Goal: Information Seeking & Learning: Learn about a topic

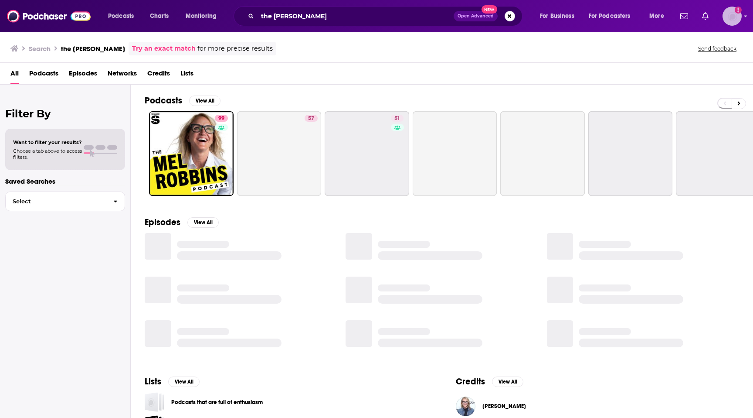
click at [733, 17] on img "Logged in as rowan.sullivan" at bounding box center [732, 16] width 19 height 19
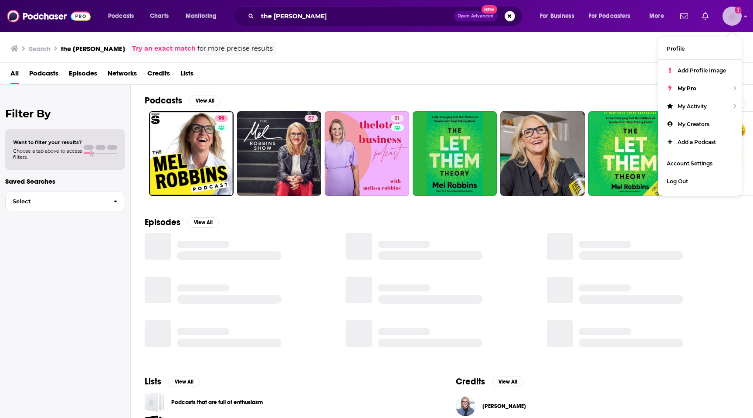
click at [737, 20] on img "Logged in as rowan.sullivan" at bounding box center [732, 16] width 19 height 19
click at [745, 17] on icon "Show profile menu" at bounding box center [745, 16] width 3 height 5
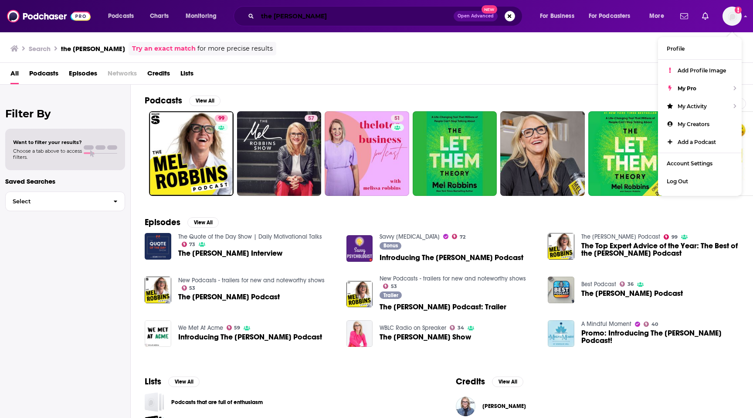
click at [331, 16] on input "the [PERSON_NAME]" at bounding box center [356, 16] width 196 height 14
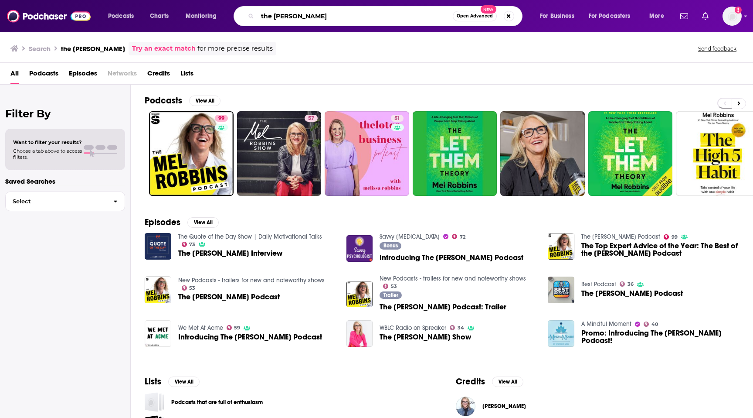
drag, startPoint x: 331, startPoint y: 16, endPoint x: 234, endPoint y: 16, distance: 97.2
click at [234, 16] on div "the [PERSON_NAME] Open Advanced New" at bounding box center [378, 16] width 289 height 20
type input "[PERSON_NAME] o [PERSON_NAME] needs a friend"
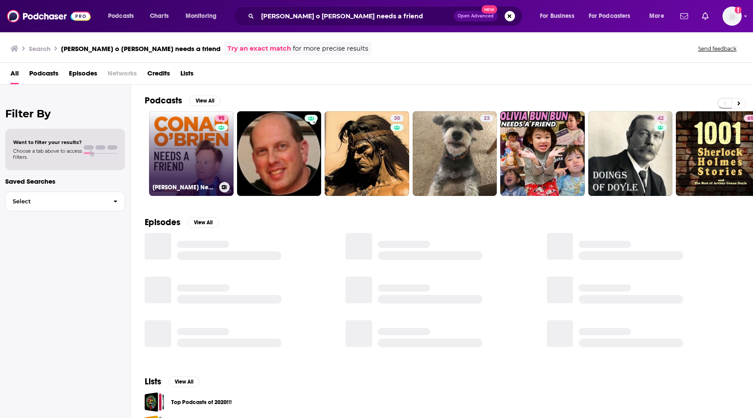
click at [196, 138] on link "95 [PERSON_NAME] Needs A Friend" at bounding box center [191, 153] width 85 height 85
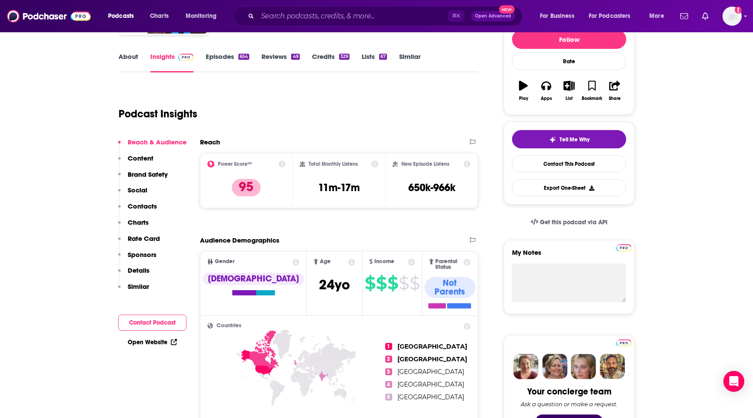
scroll to position [116, 0]
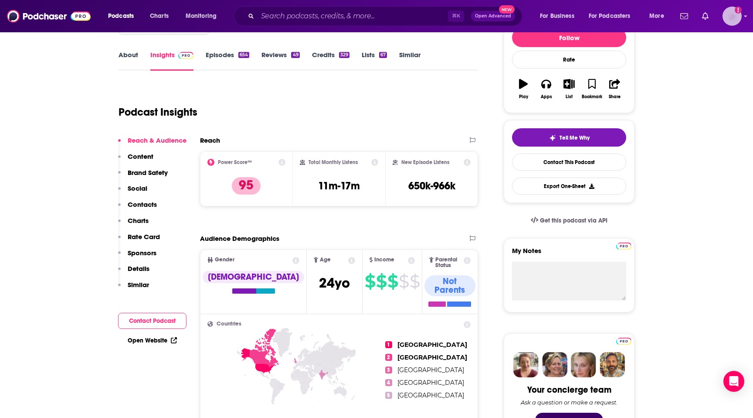
click at [744, 19] on div "Show profile menu" at bounding box center [745, 17] width 3 height 10
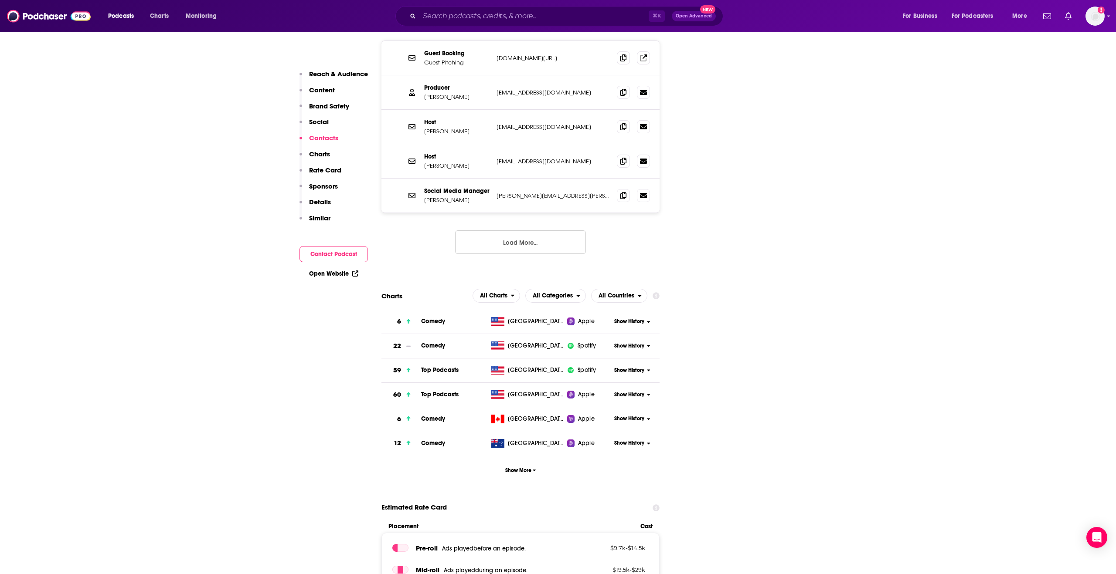
scroll to position [1127, 0]
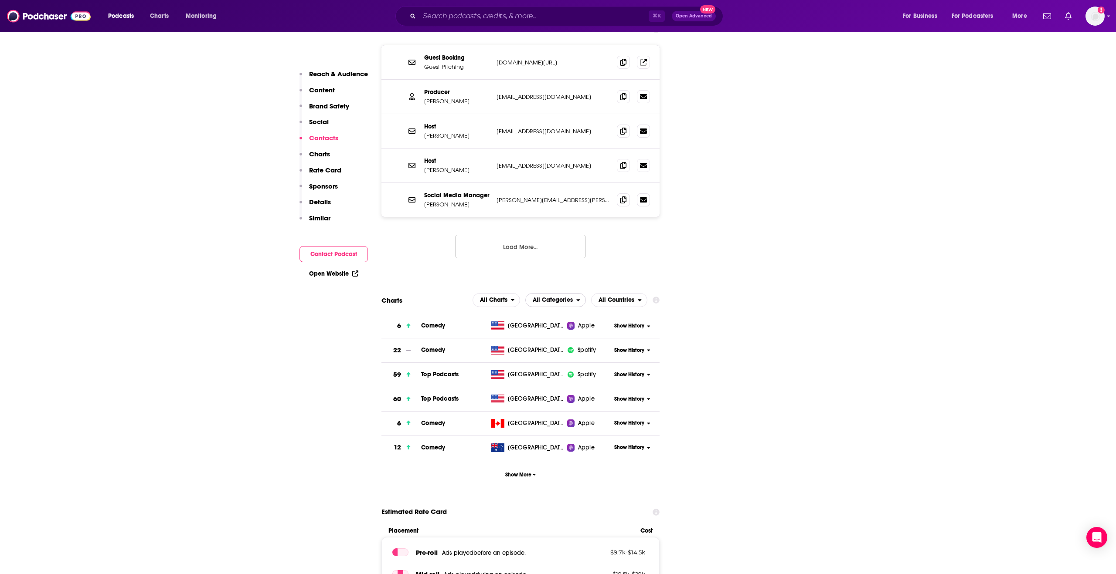
click at [579, 297] on icon "open menu" at bounding box center [578, 300] width 4 height 6
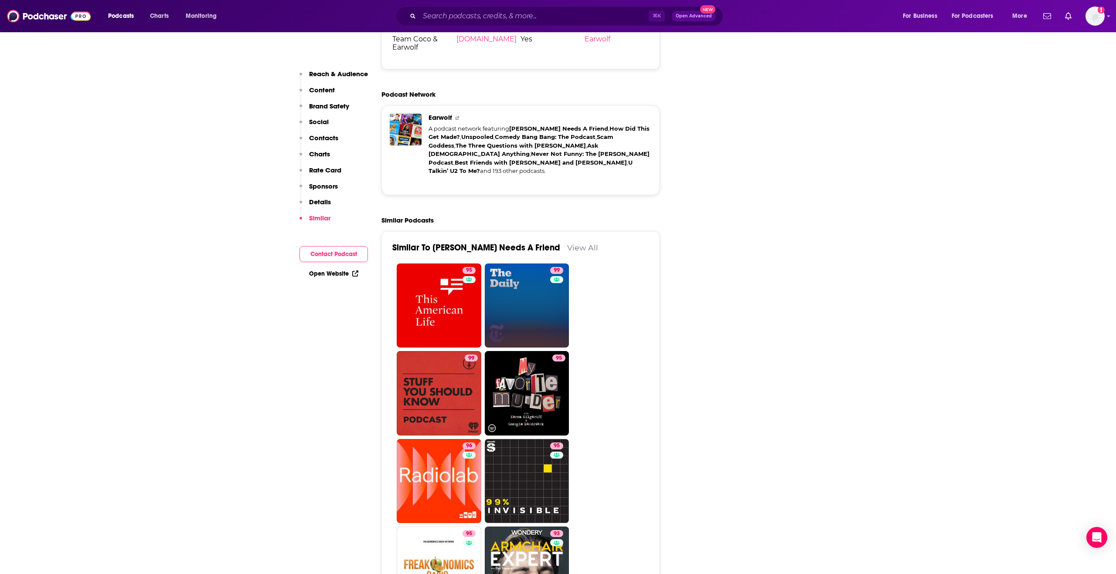
scroll to position [2081, 0]
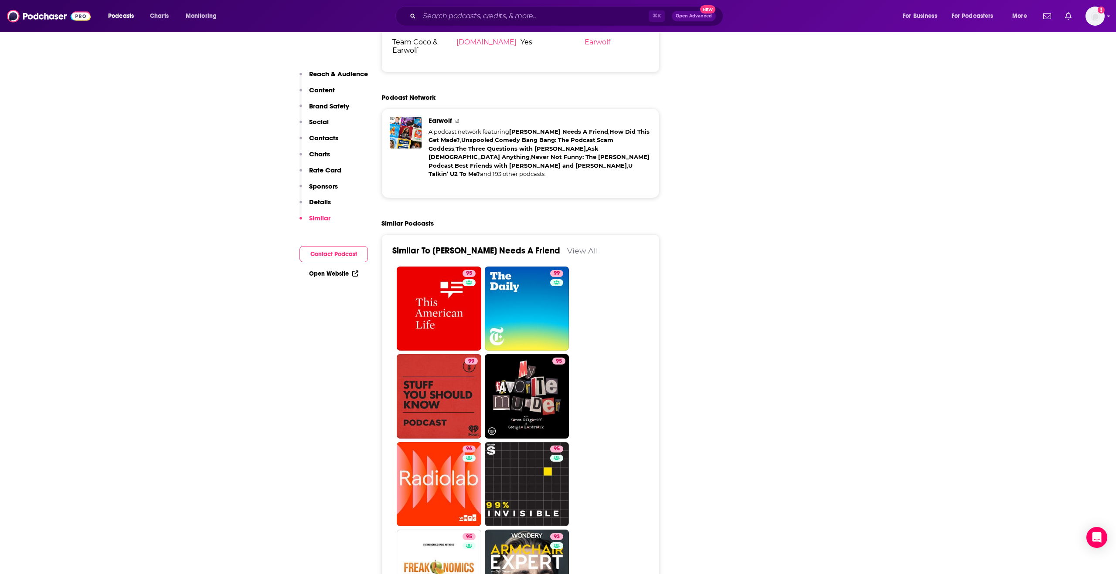
click at [317, 201] on p "Details" at bounding box center [320, 202] width 22 height 8
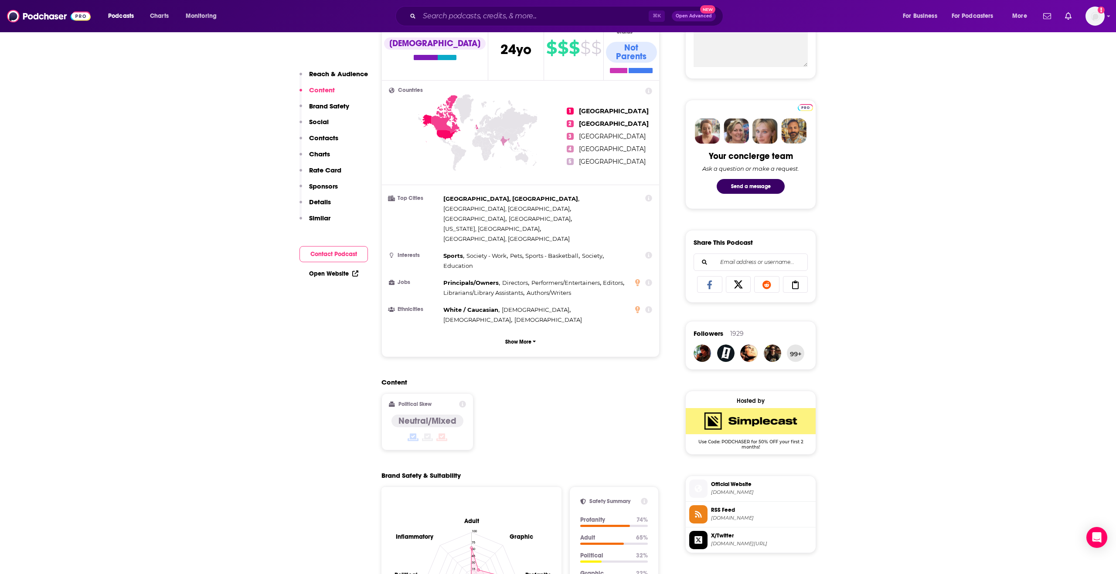
scroll to position [348, 0]
click at [351, 71] on p "Reach & Audience" at bounding box center [338, 74] width 59 height 8
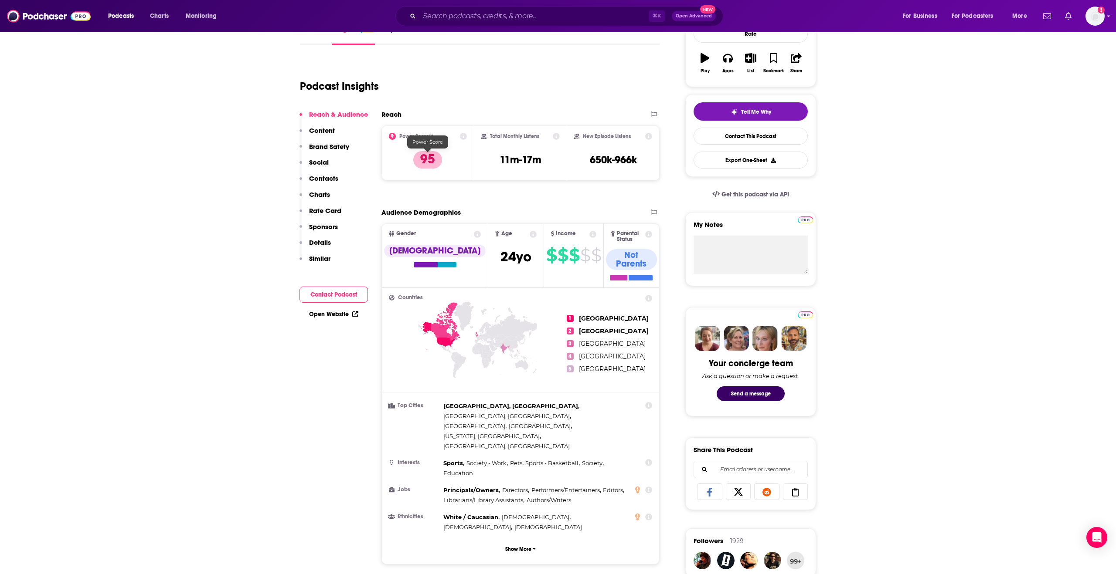
scroll to position [130, 0]
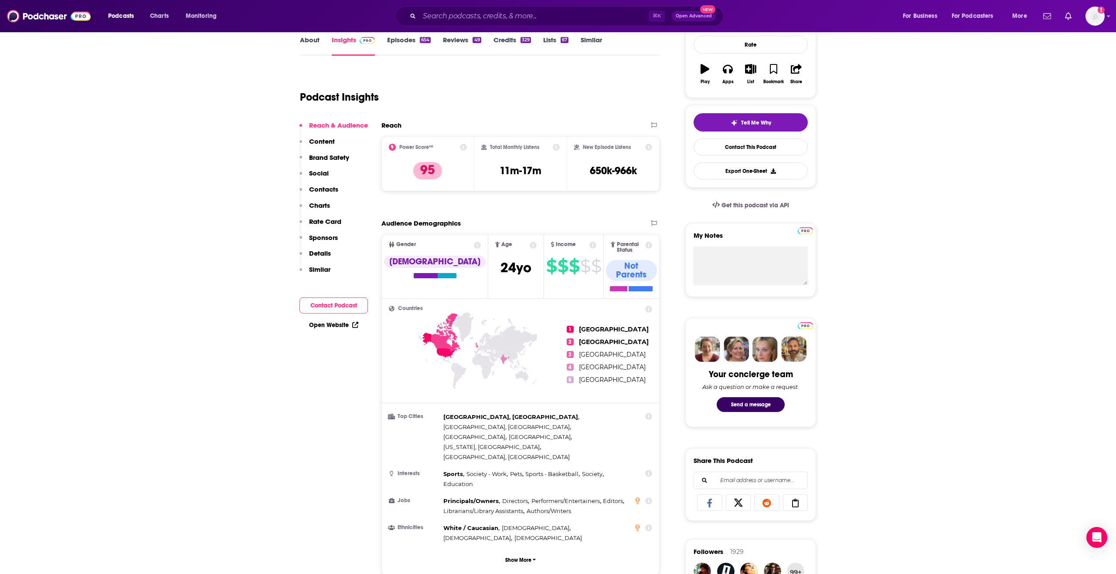
click at [530, 243] on icon at bounding box center [533, 245] width 7 height 7
click at [474, 242] on icon at bounding box center [477, 245] width 7 height 7
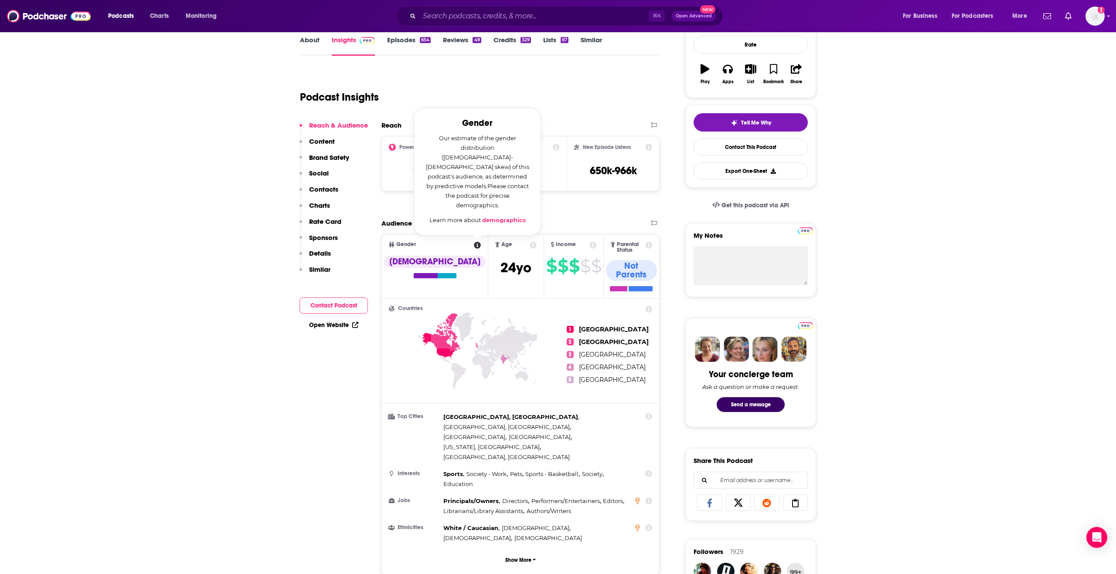
click at [418, 20] on div "⌘ K Open Advanced New" at bounding box center [559, 16] width 328 height 20
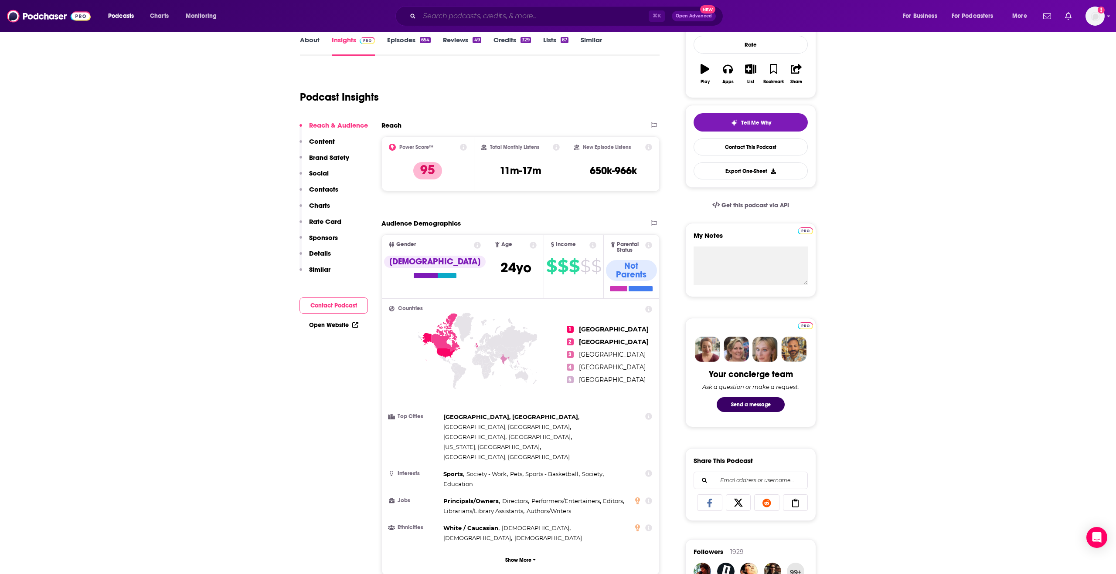
click at [449, 17] on input "Search podcasts, credits, & more..." at bounding box center [533, 16] width 229 height 14
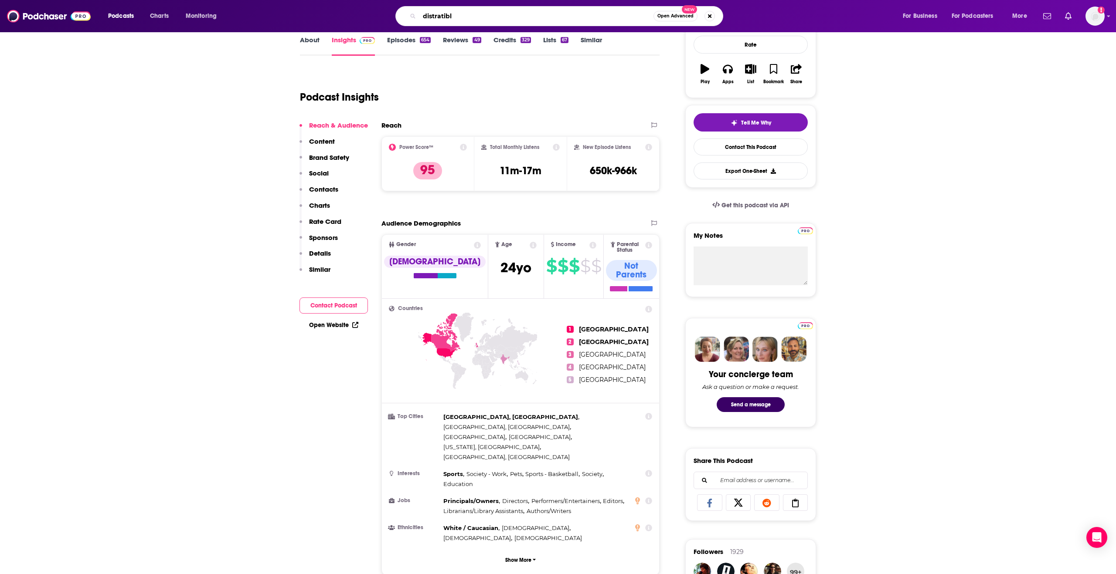
type input "distratible"
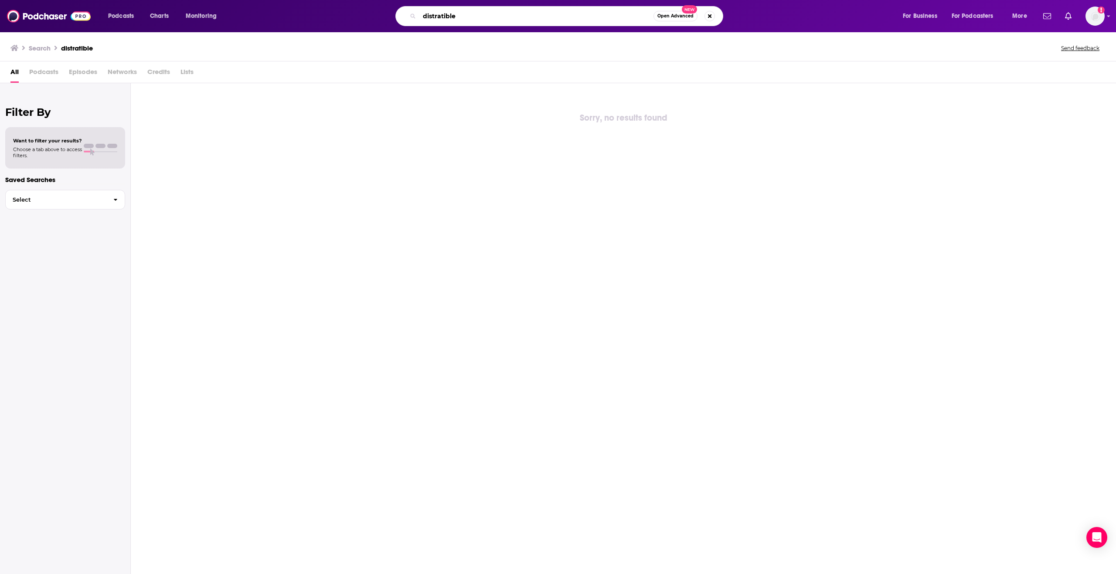
click at [473, 20] on input "distratible" at bounding box center [536, 16] width 234 height 14
drag, startPoint x: 475, startPoint y: 18, endPoint x: 447, endPoint y: 17, distance: 27.9
click at [447, 17] on input "distratible" at bounding box center [536, 16] width 234 height 14
type input "distractible"
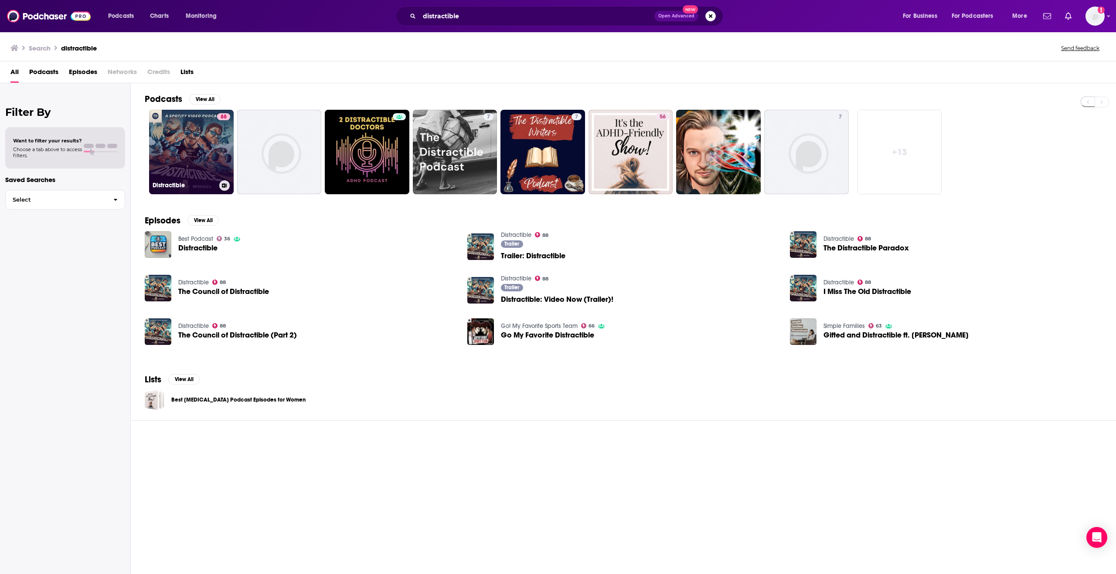
click at [185, 159] on link "88 Distractible" at bounding box center [191, 152] width 85 height 85
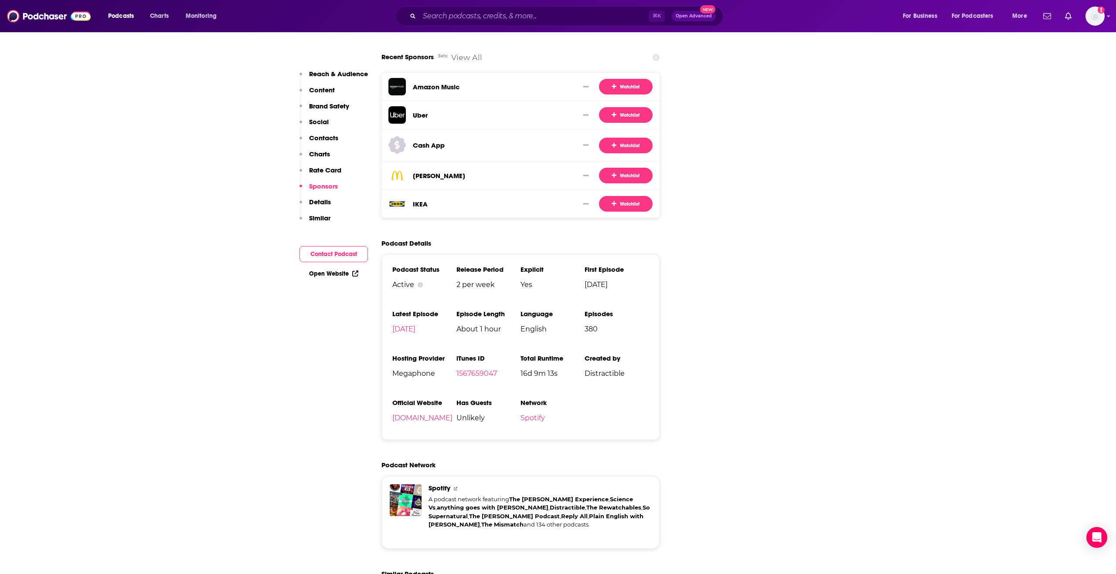
scroll to position [1658, 0]
click at [459, 20] on input "Search podcasts, credits, & more..." at bounding box center [533, 16] width 229 height 14
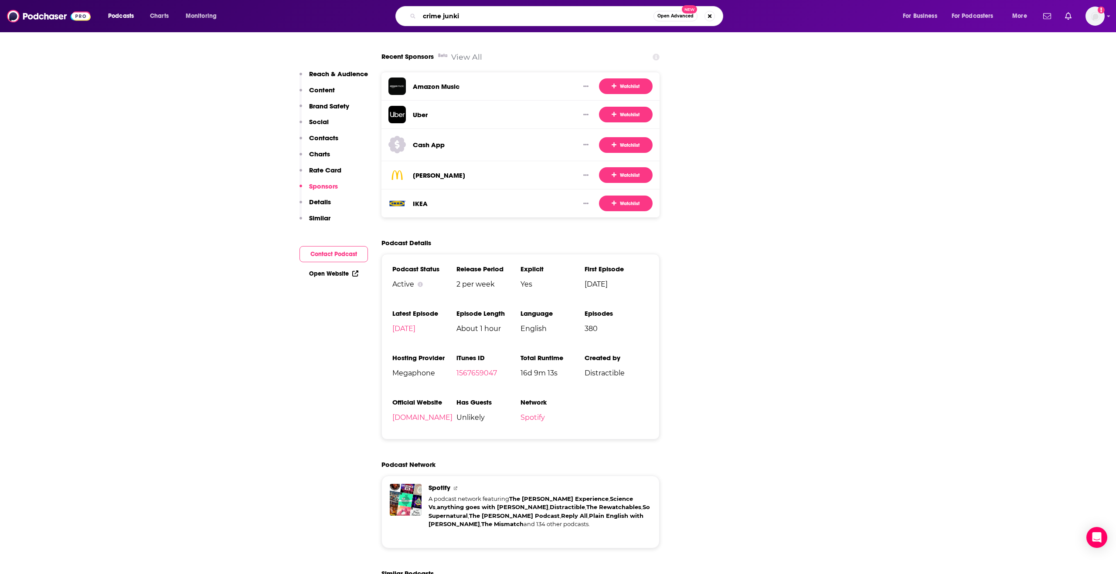
type input "crime junkie"
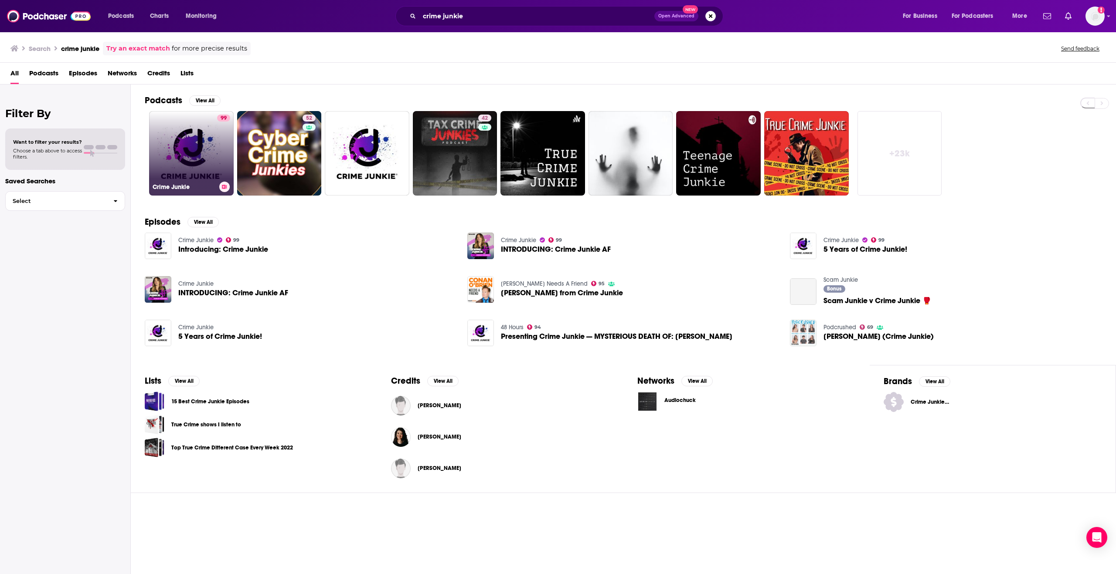
click at [194, 156] on link "99 Crime Junkie" at bounding box center [191, 153] width 85 height 85
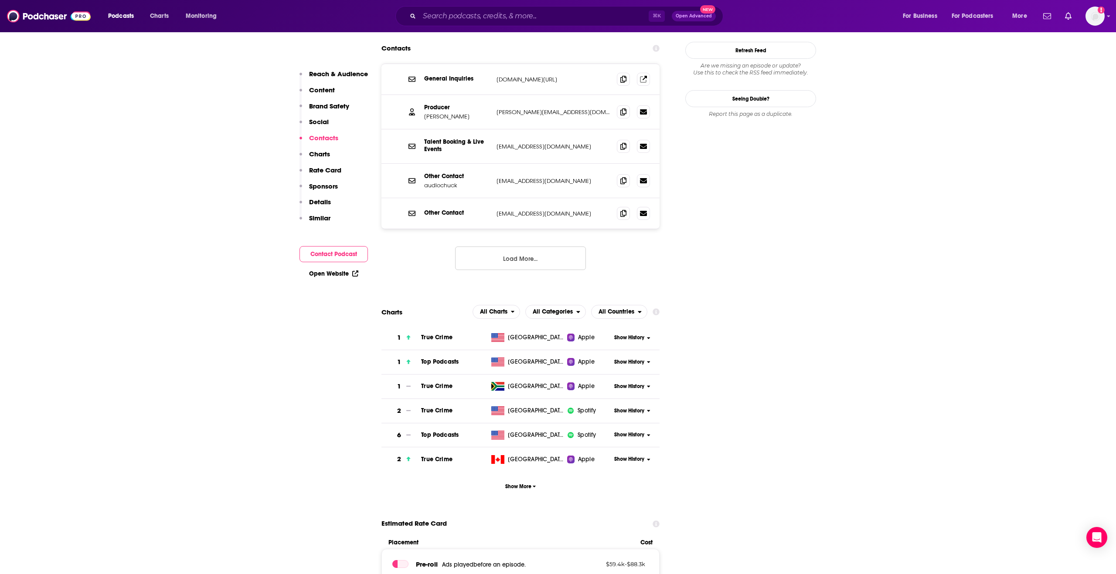
scroll to position [1164, 0]
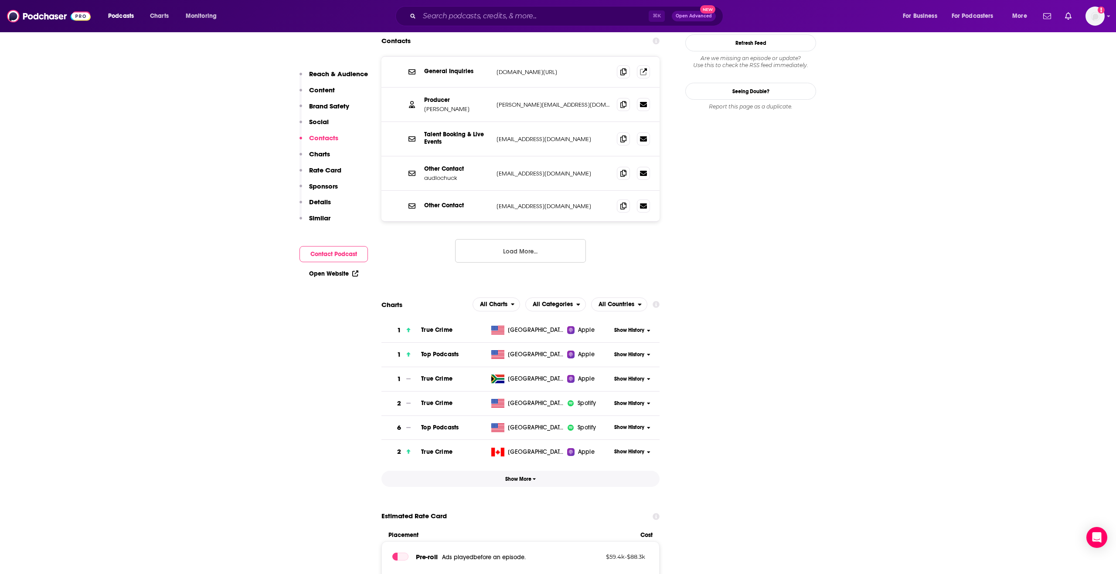
click at [532, 417] on span "Show More" at bounding box center [520, 479] width 31 height 6
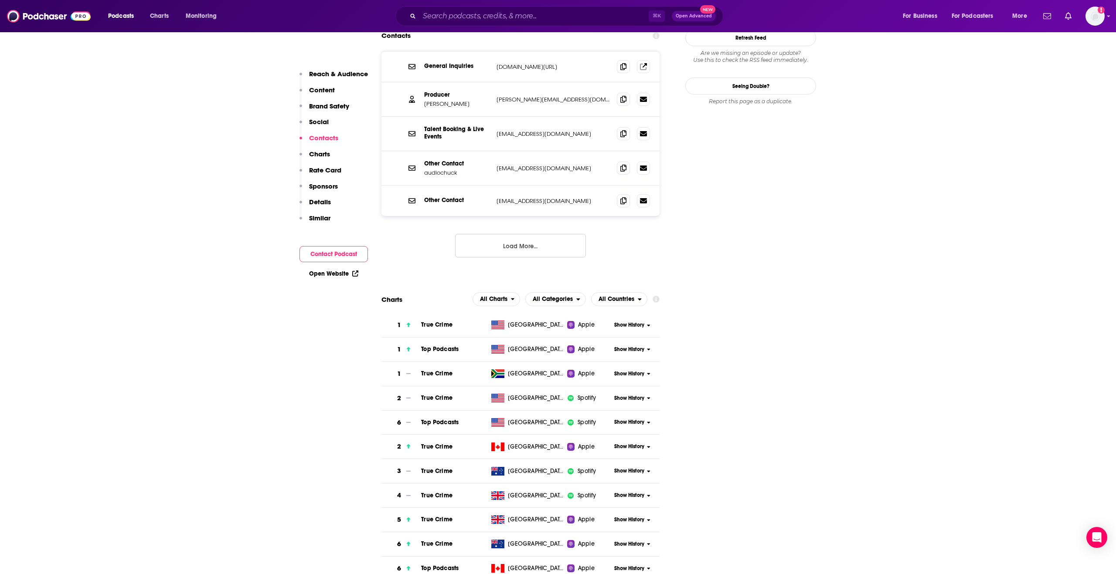
scroll to position [1136, 0]
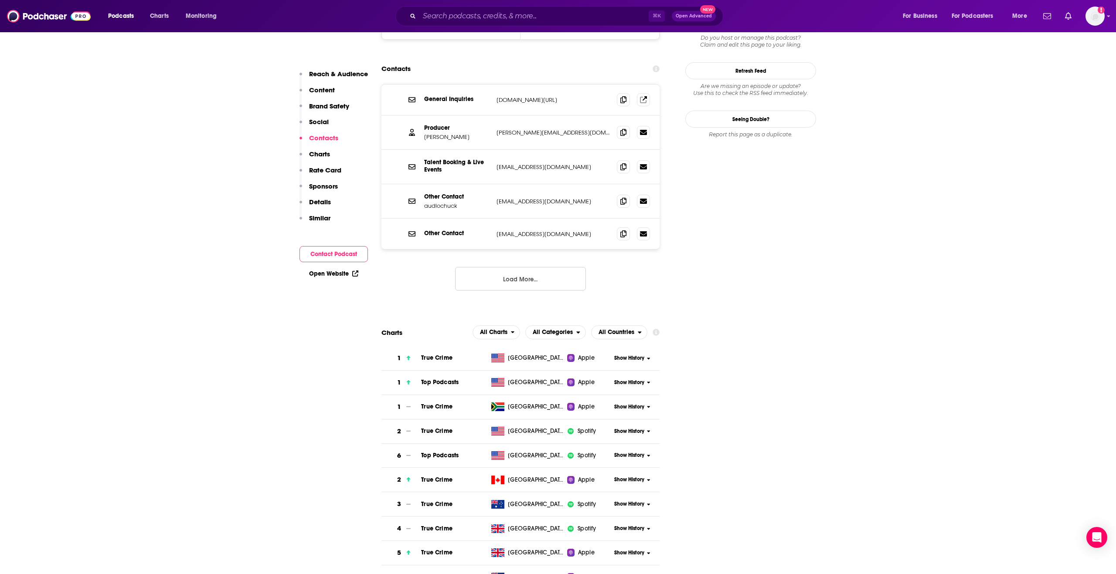
click at [540, 267] on button "Load More..." at bounding box center [520, 279] width 131 height 24
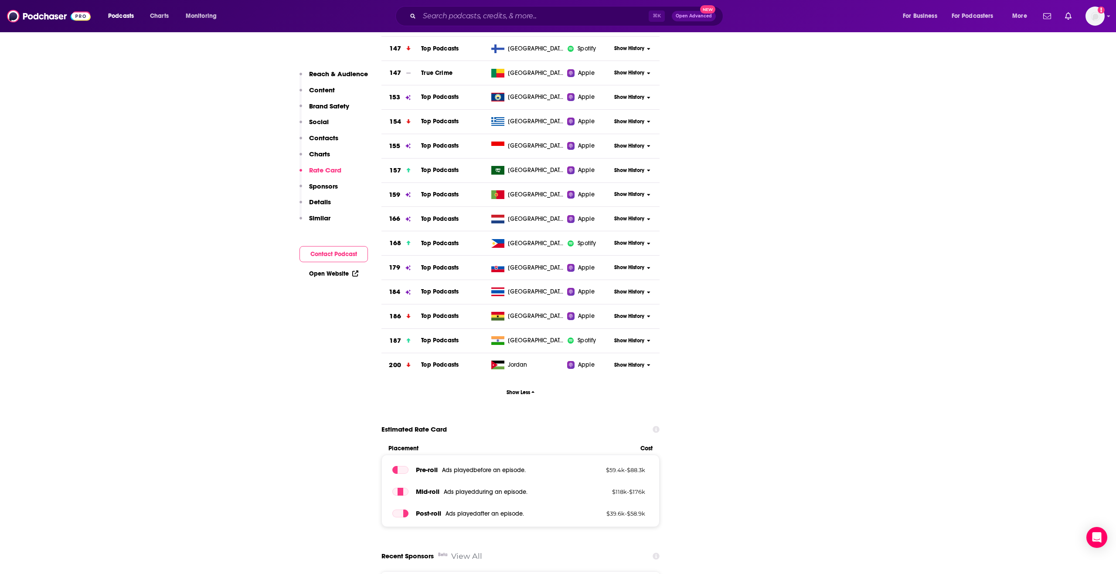
scroll to position [7177, 0]
click at [522, 385] on button "Show Less" at bounding box center [520, 393] width 278 height 16
click at [0, 0] on input "Where does Crime Junkie rank on Spotify's podcast charts? Click here to view ch…" at bounding box center [0, 0] width 0 height 0
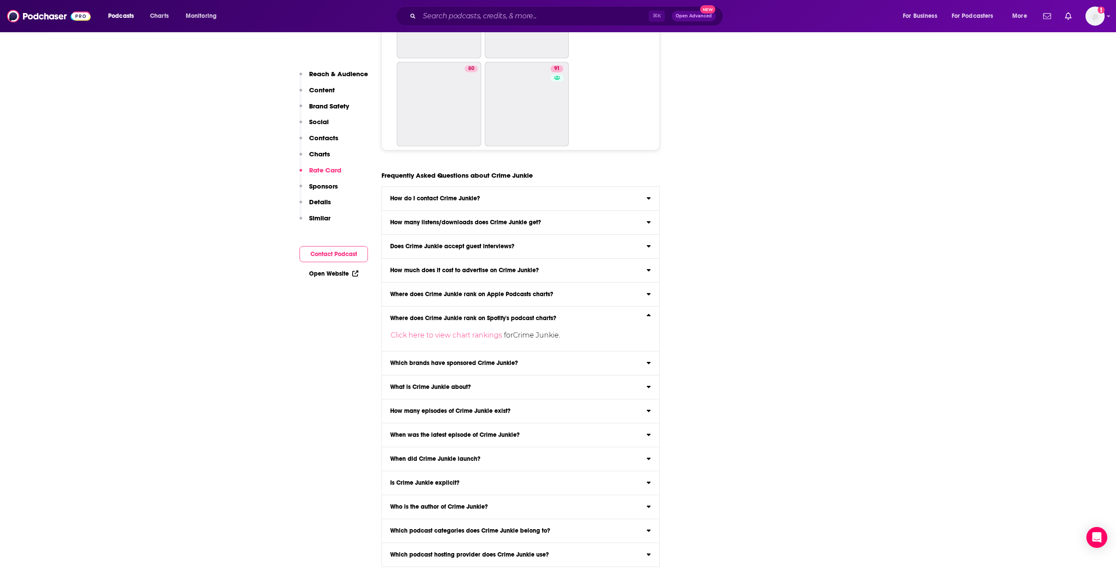
scroll to position [4150, 0]
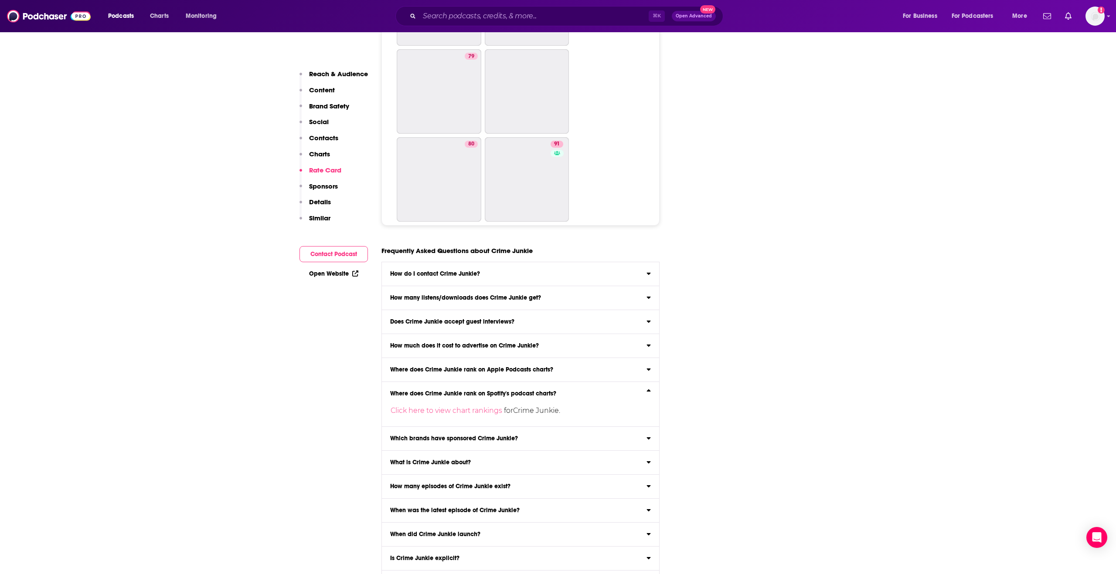
click at [526, 391] on h3 "Where does Crime Junkie rank on Spotify's podcast charts?" at bounding box center [473, 394] width 166 height 6
click at [0, 0] on input "Where does Crime Junkie rank on Spotify's podcast charts? Click here to view ch…" at bounding box center [0, 0] width 0 height 0
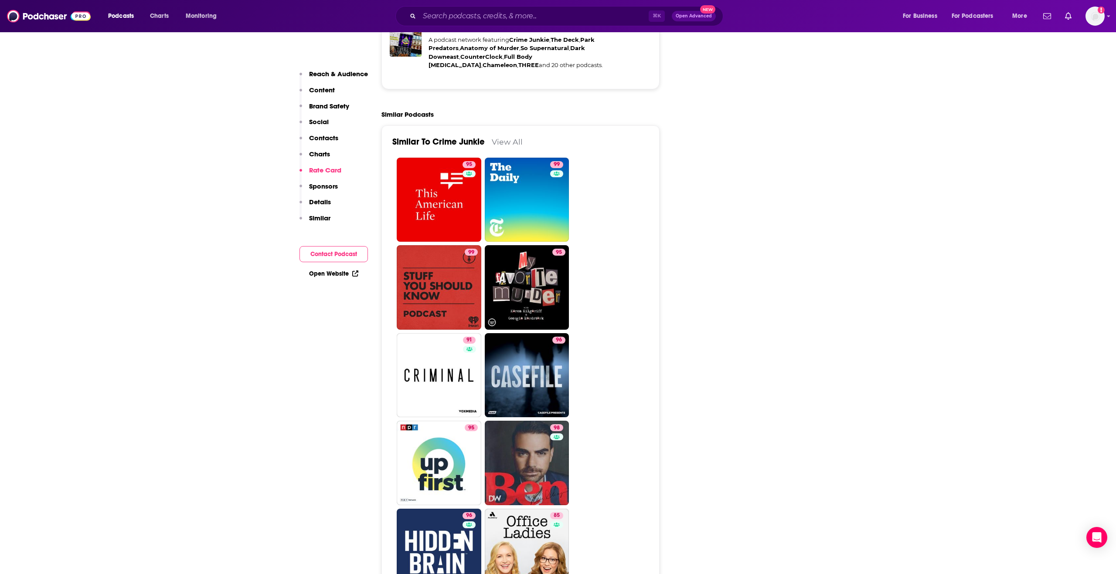
scroll to position [2330, 0]
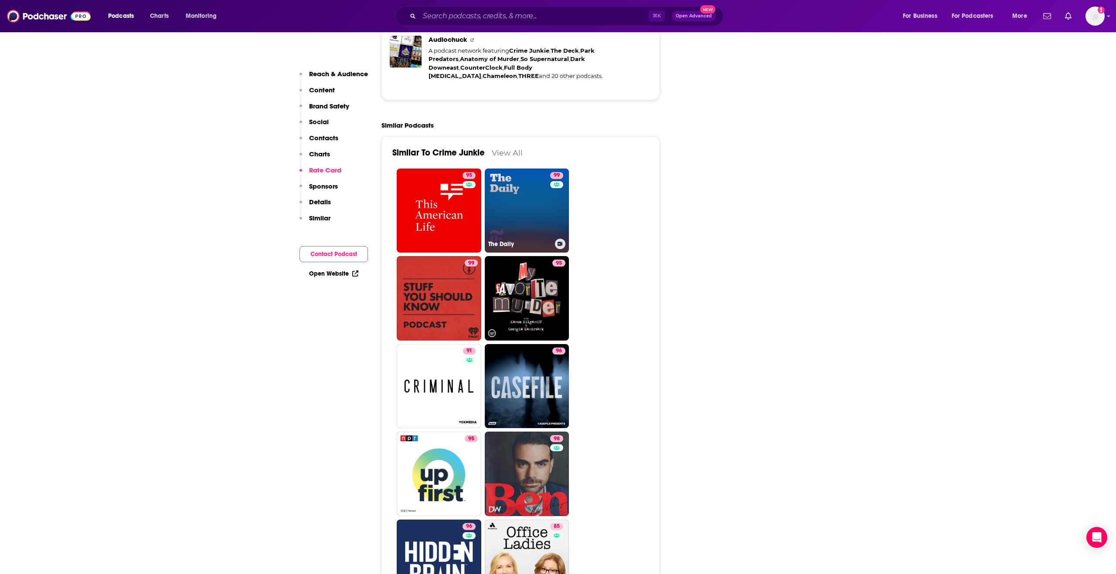
click at [534, 169] on link "99 The Daily" at bounding box center [527, 211] width 85 height 85
type input "[URL][DOMAIN_NAME]"
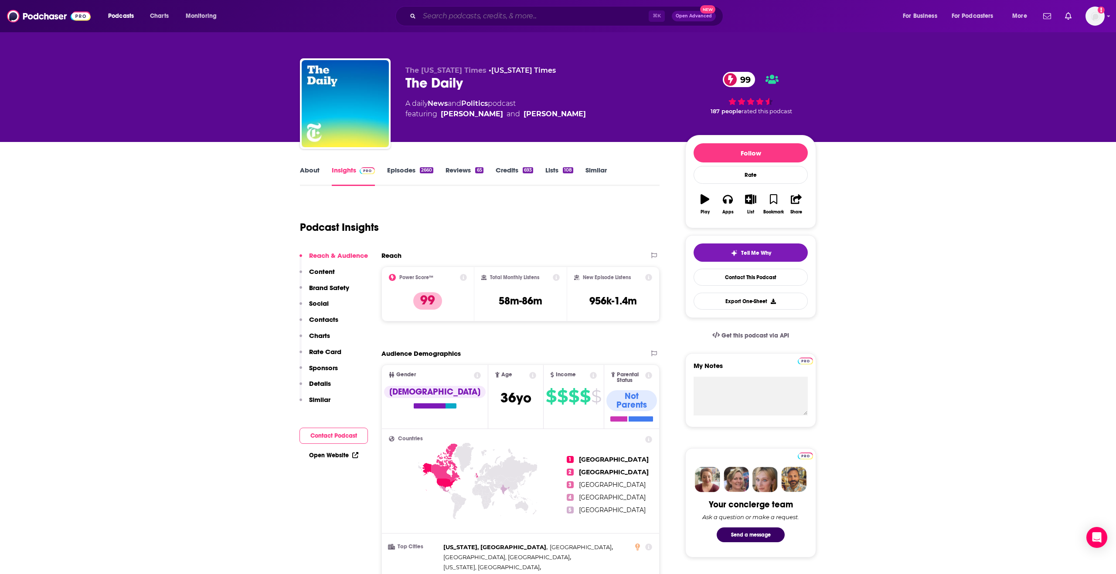
click at [436, 22] on input "Search podcasts, credits, & more..." at bounding box center [533, 16] width 229 height 14
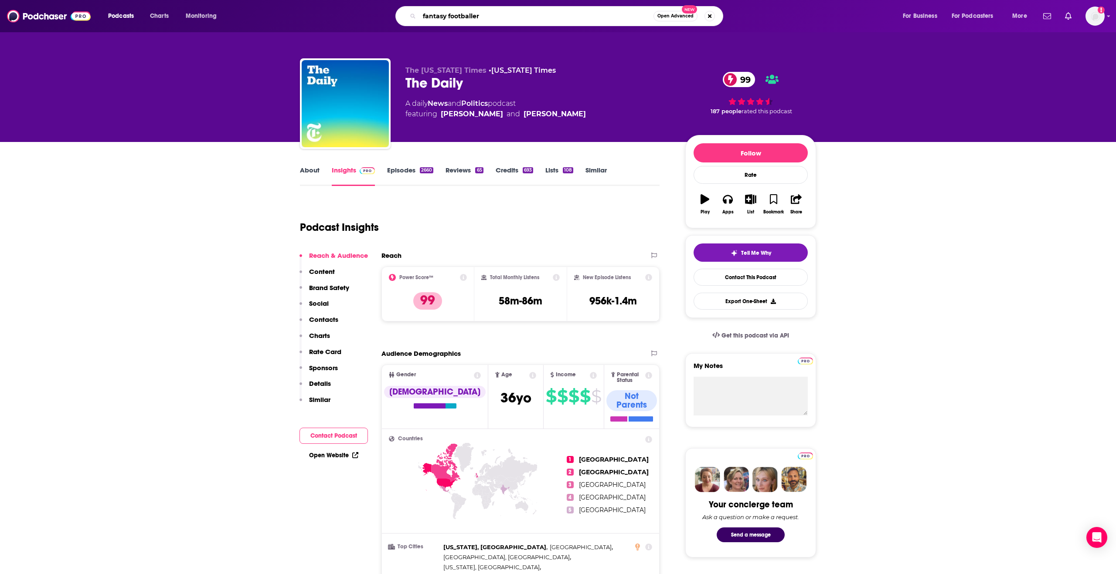
type input "fantasy footballers"
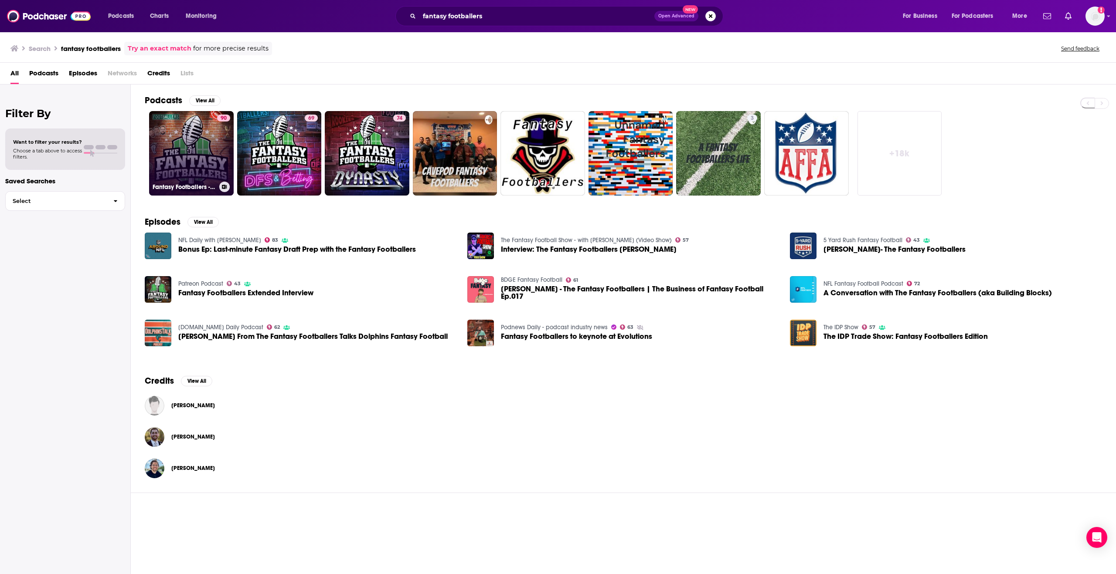
click at [184, 150] on link "90 Fantasy Footballers - Fantasy Football Podcast" at bounding box center [191, 153] width 85 height 85
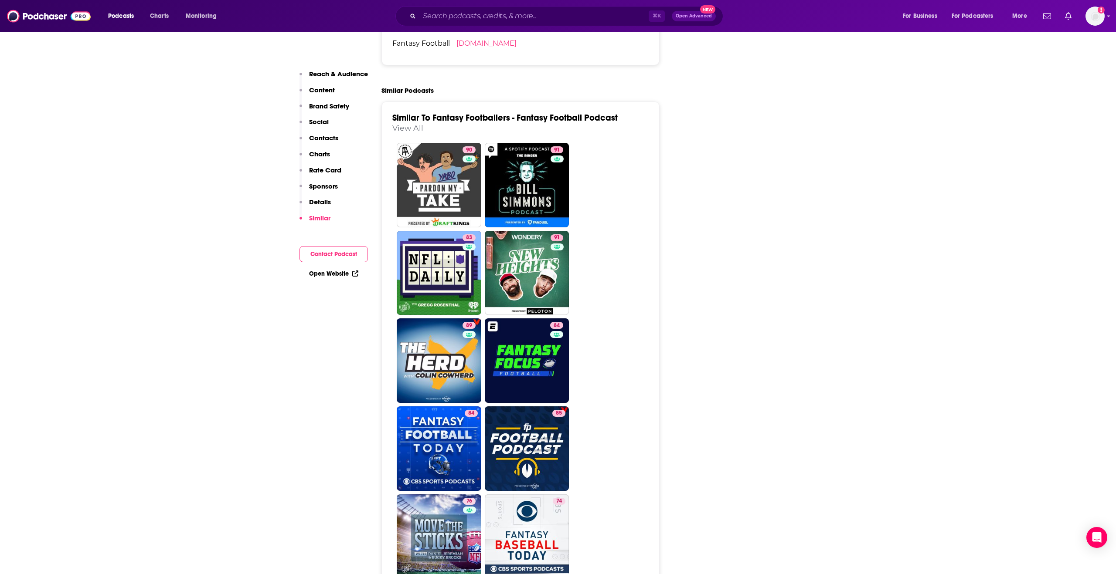
scroll to position [2171, 0]
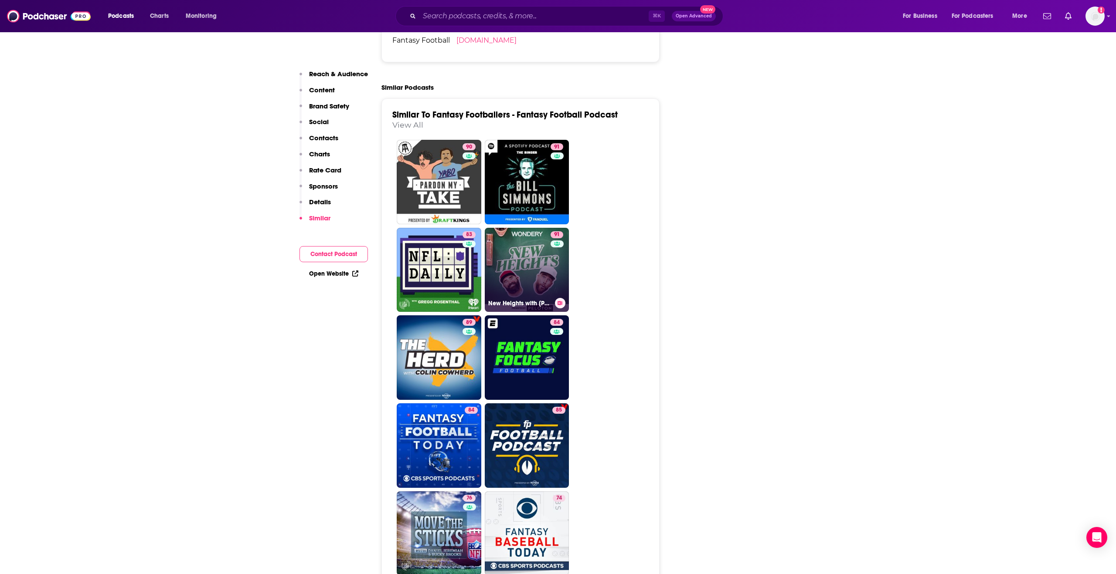
click at [520, 232] on link "91 [GEOGRAPHIC_DATA] with [PERSON_NAME] & [PERSON_NAME]" at bounding box center [527, 270] width 85 height 85
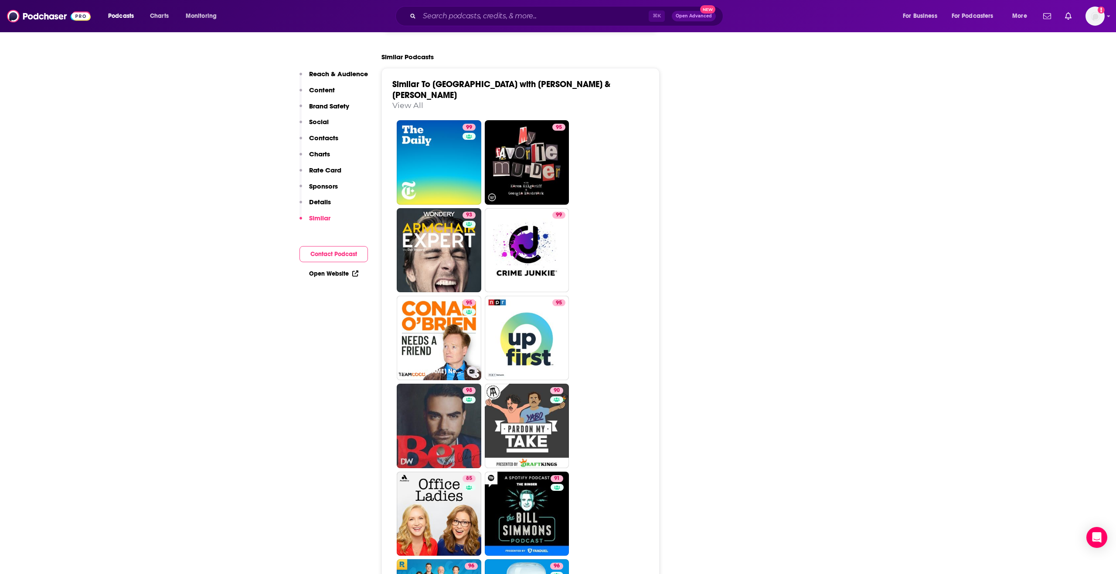
scroll to position [2270, 0]
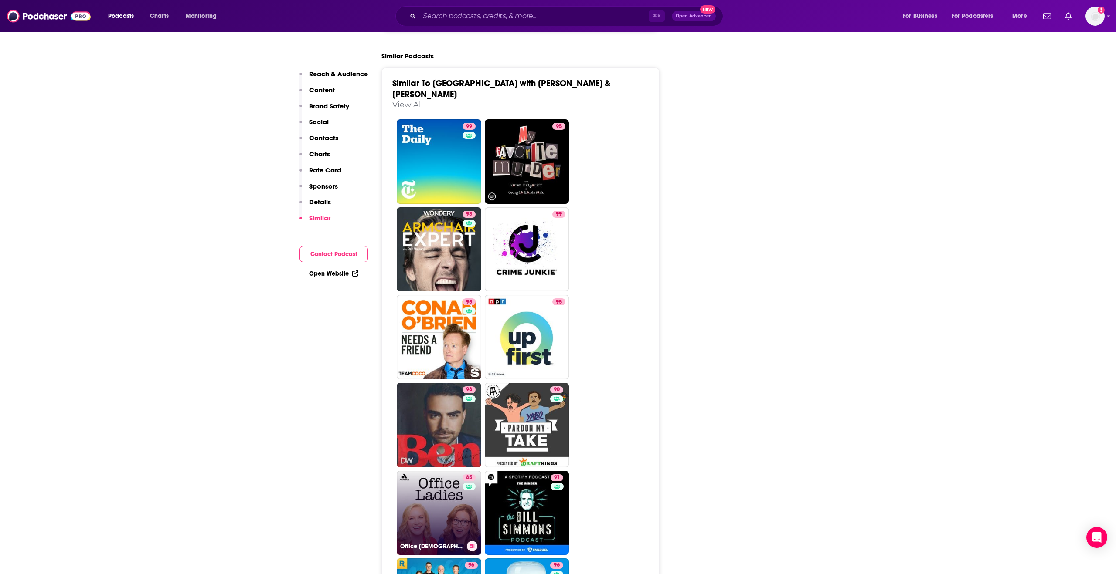
click at [441, 417] on link "85 Office [DEMOGRAPHIC_DATA]" at bounding box center [439, 513] width 85 height 85
type input "[URL][DOMAIN_NAME][DEMOGRAPHIC_DATA]"
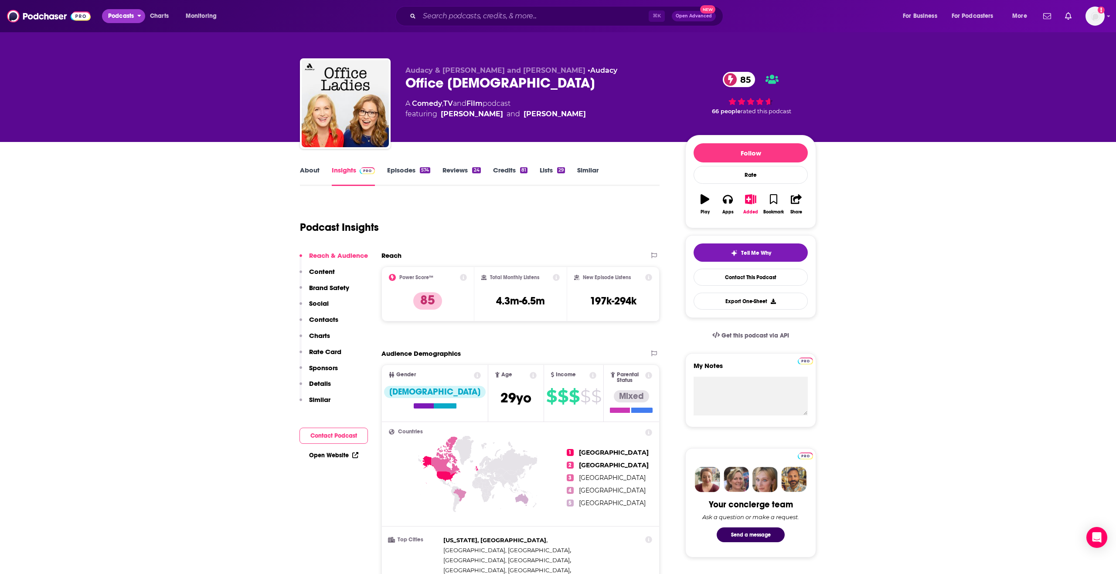
click at [119, 20] on span "Podcasts" at bounding box center [121, 16] width 26 height 12
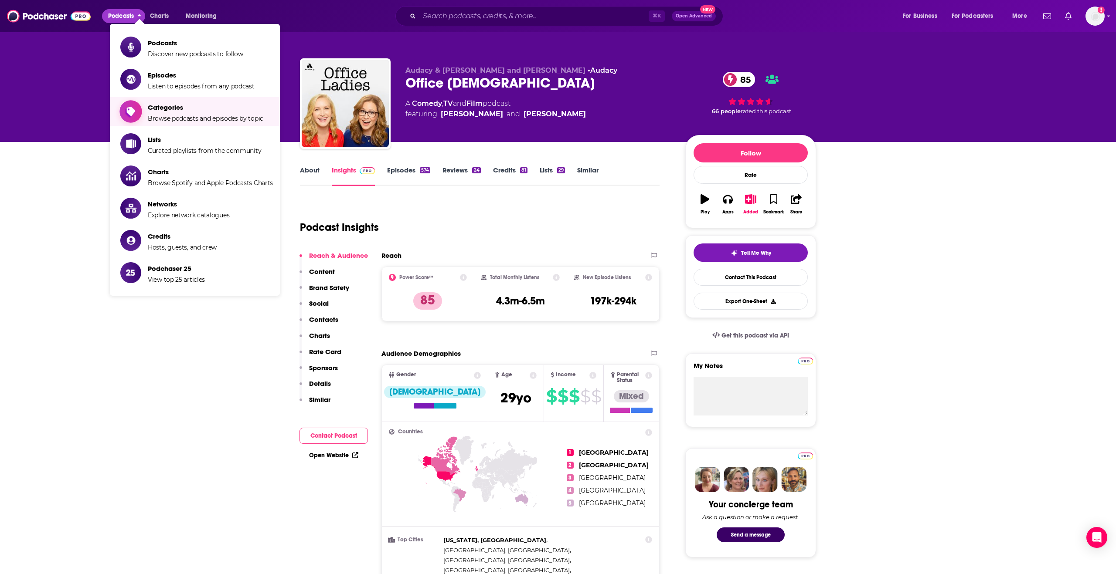
click at [211, 116] on span "Browse podcasts and episodes by topic" at bounding box center [206, 119] width 116 height 8
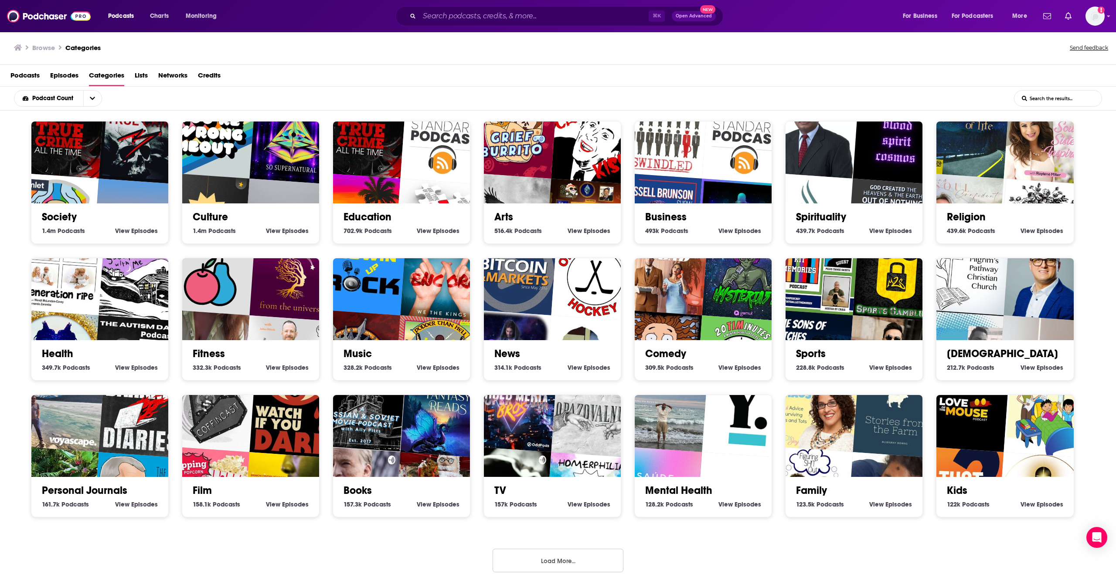
scroll to position [2, 0]
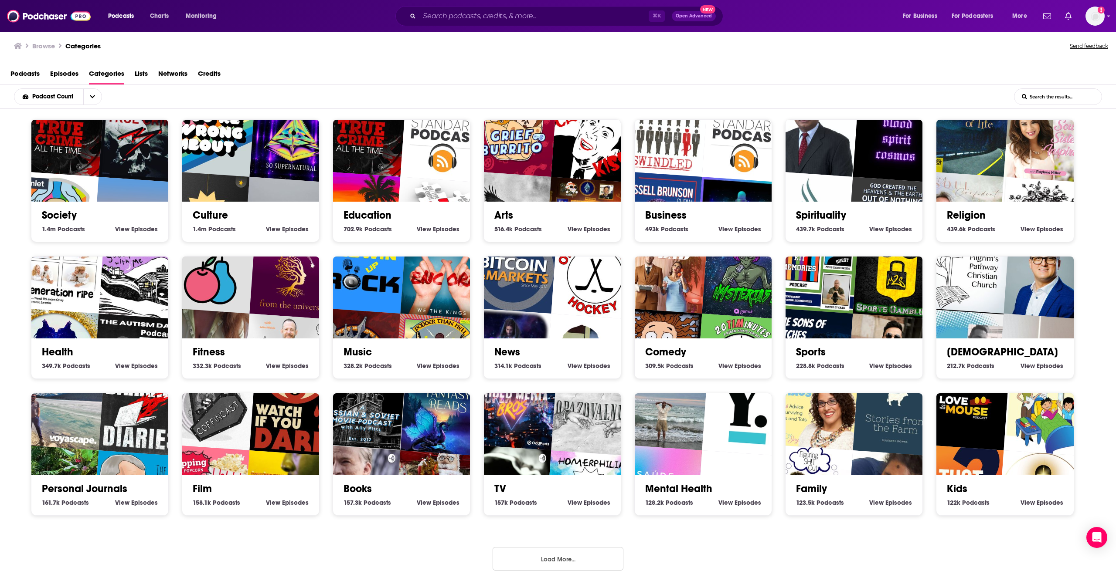
click at [124, 335] on img "The Autism Dad" at bounding box center [137, 358] width 88 height 88
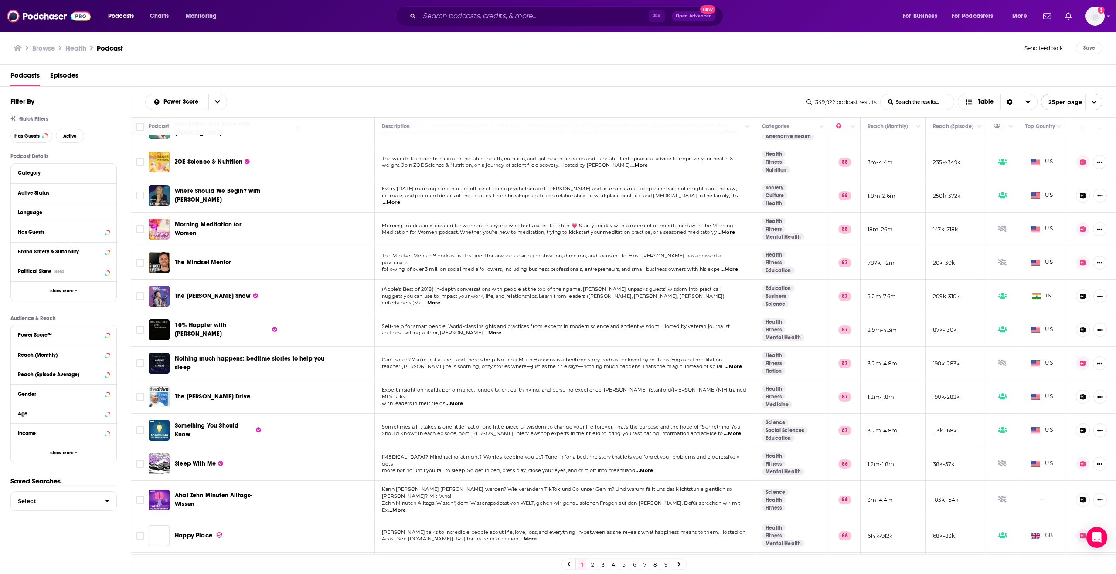
scroll to position [319, 0]
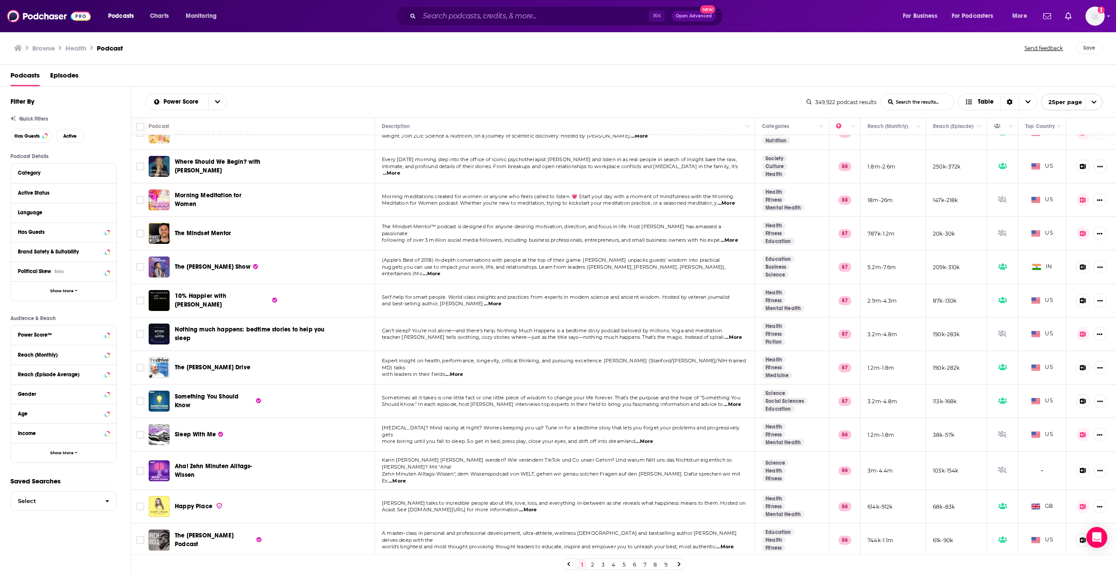
click at [195, 417] on span "Sleep With Me" at bounding box center [195, 434] width 41 height 7
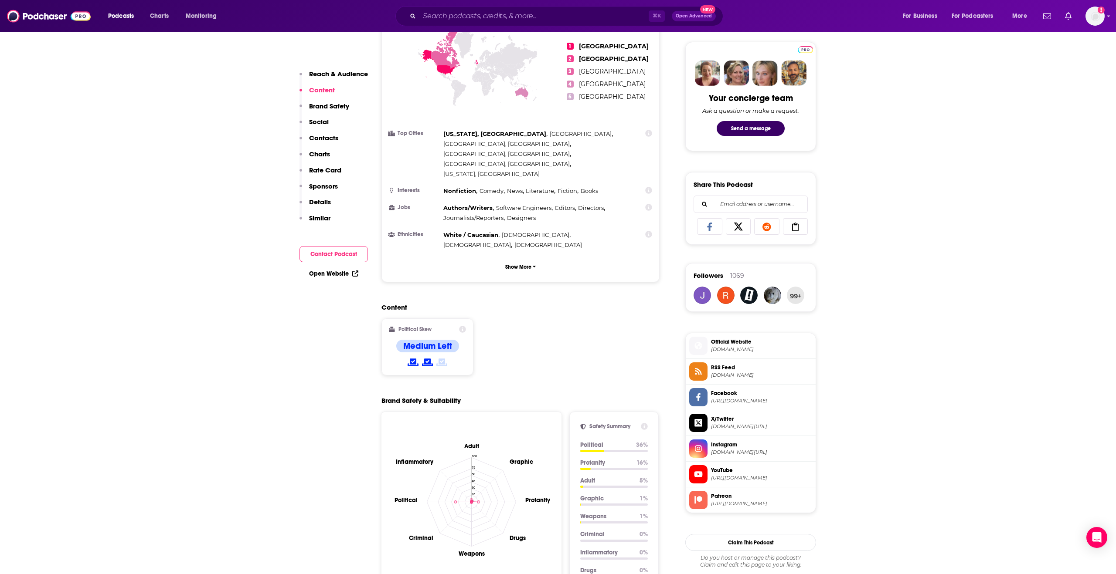
scroll to position [406, 0]
click at [511, 265] on p "Show More" at bounding box center [518, 268] width 26 height 6
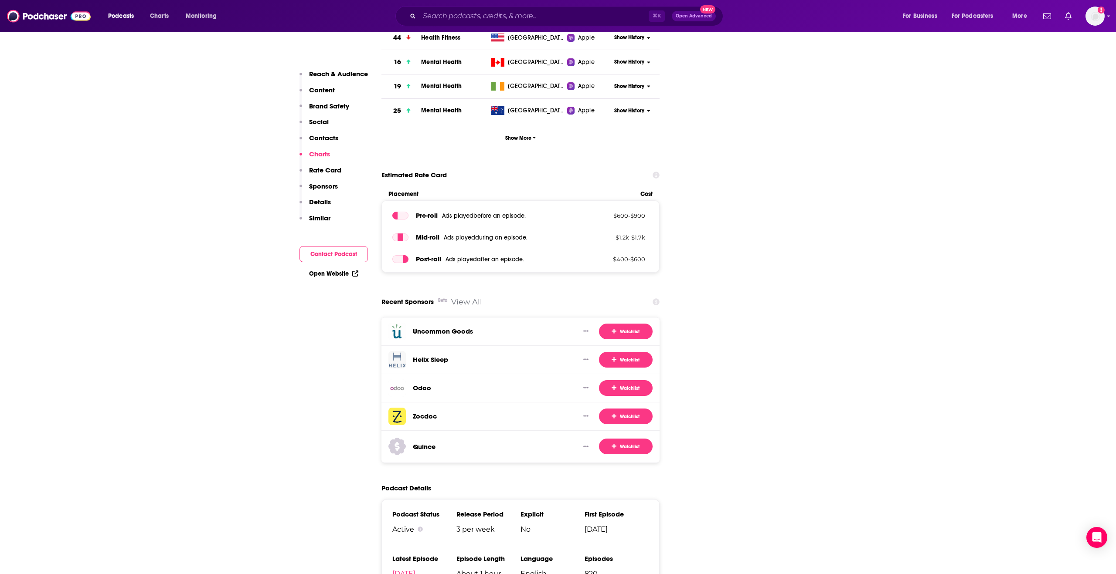
scroll to position [1231, 0]
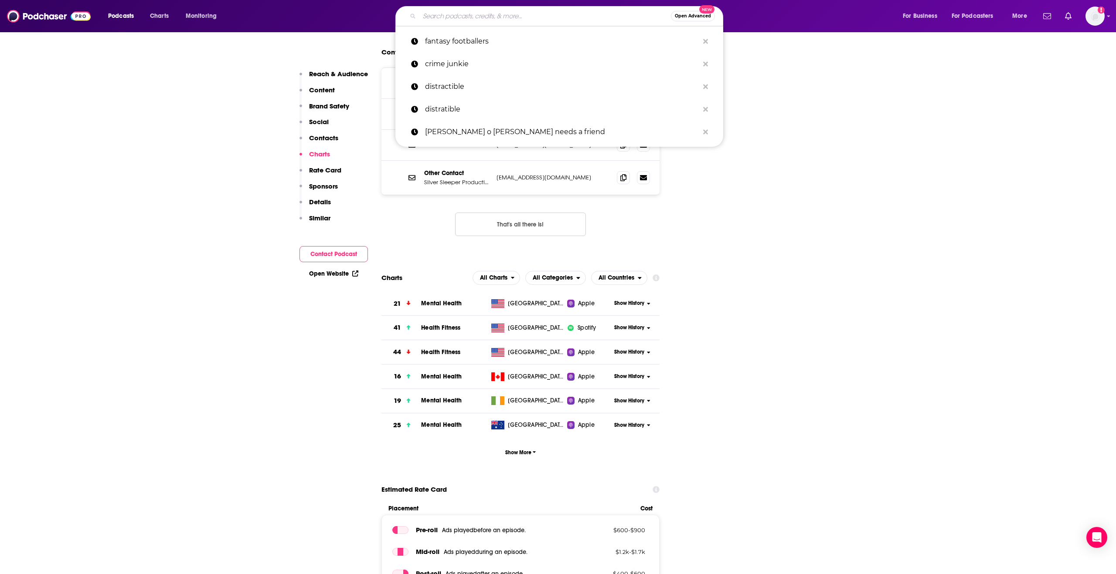
click at [446, 18] on input "Search podcasts, credits, & more..." at bounding box center [545, 16] width 252 height 14
type input "u"
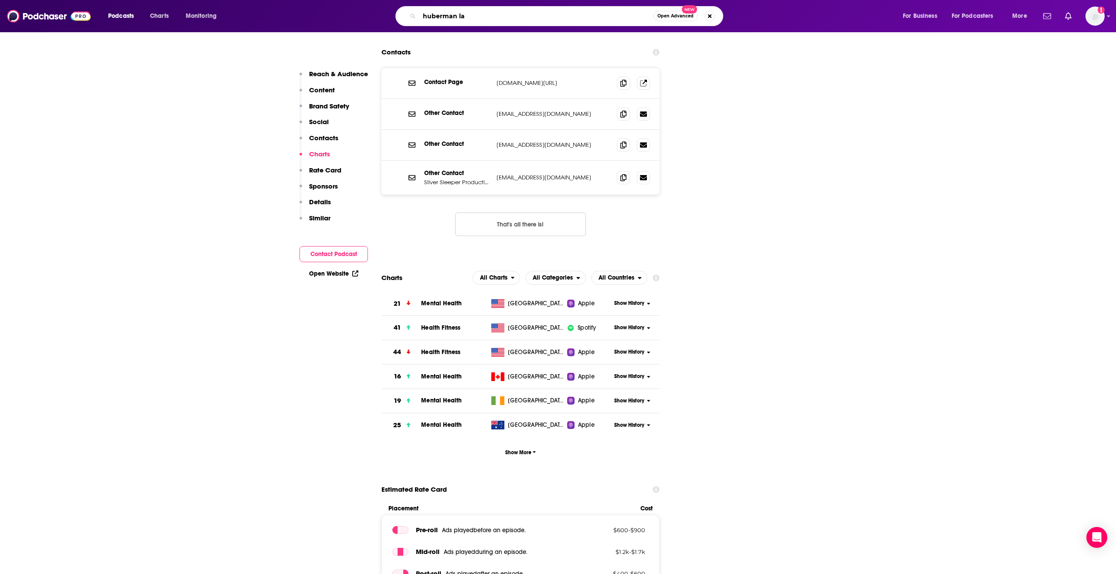
type input "huberman lab"
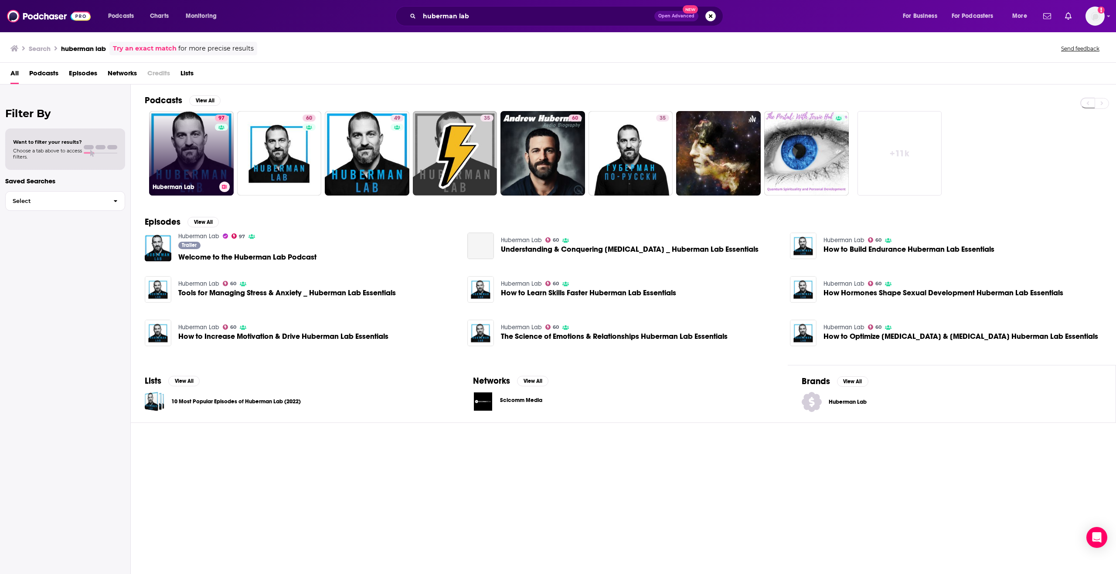
click at [215, 156] on div "97" at bounding box center [222, 148] width 15 height 67
